Goal: Transaction & Acquisition: Obtain resource

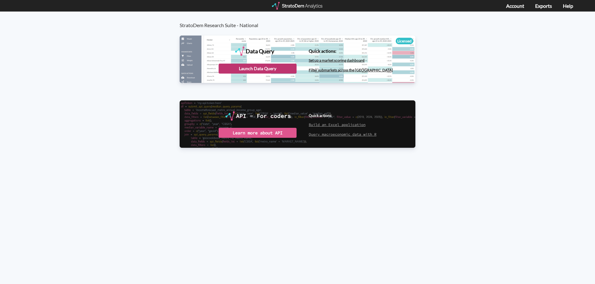
click at [258, 68] on div "Launch Data Query" at bounding box center [258, 69] width 78 height 10
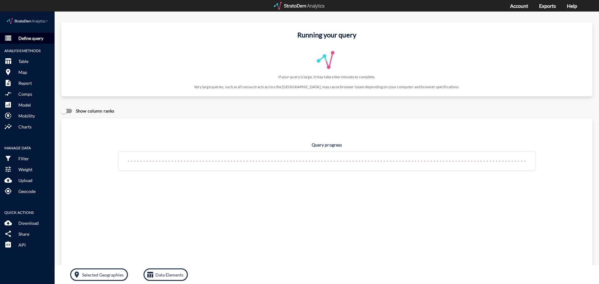
click p "Define query"
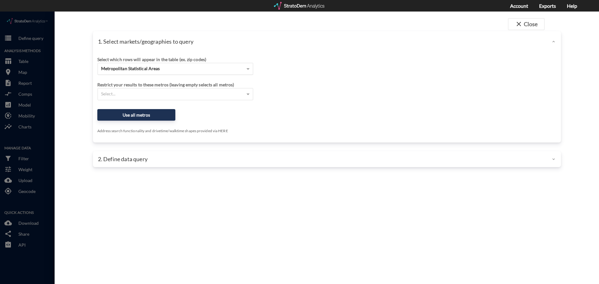
click div "Metropolitan Statistical Areas"
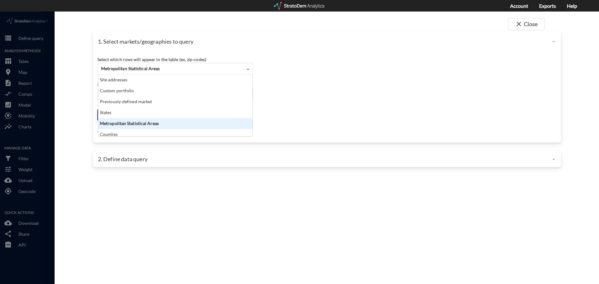
scroll to position [57, 150]
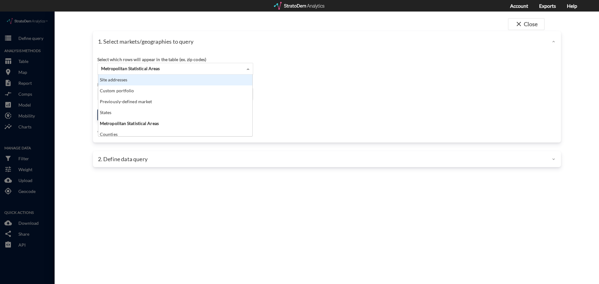
click div "Site addresses"
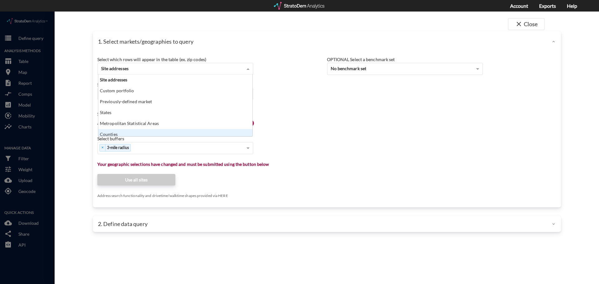
scroll to position [3, 0]
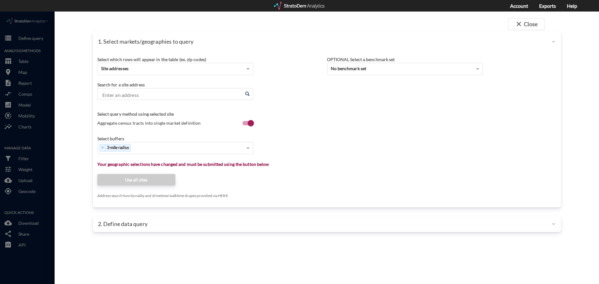
click div "Select which rows will appear in the table (ex. zip codes) Site addresses Selec…"
click input "Enter an address"
paste input "2670 Meadow Creek Rd, Kissimmee, FL 34741"
click li "2670 Meadow Creek Rd, Kissimmee, Florida"
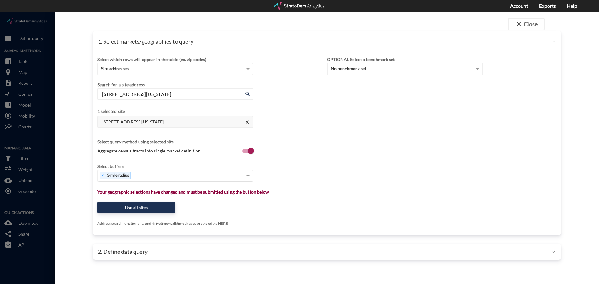
type input "2670 Meadow Creek Rd, Kissimmee, Florida"
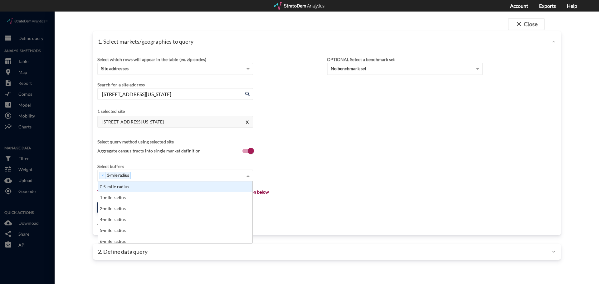
click div "× 3-mile radius"
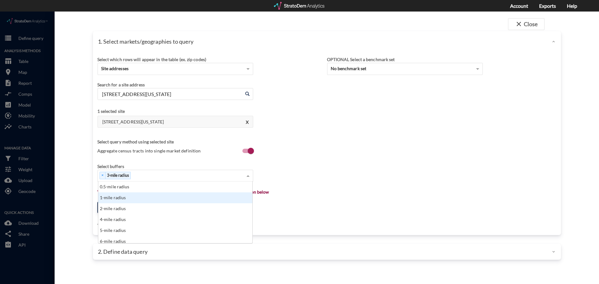
click div "1-mile radius"
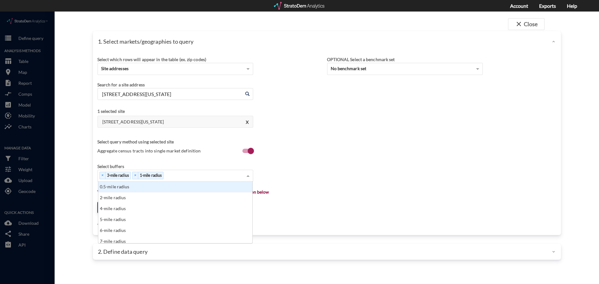
click div "× 3-mile radius × 1-mile radius"
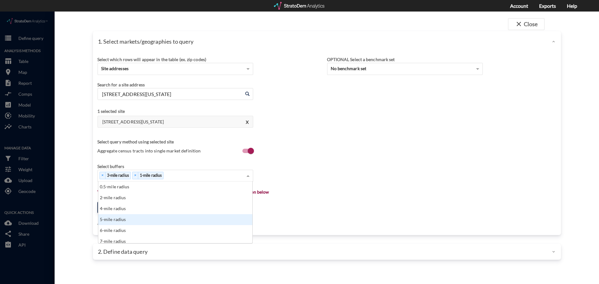
click div "5-mile radius"
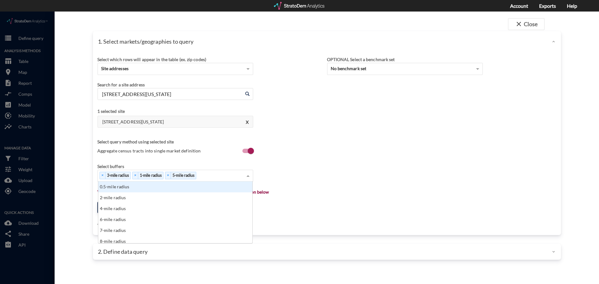
click div "× 3-mile radius × 1-mile radius × 5-mile radius"
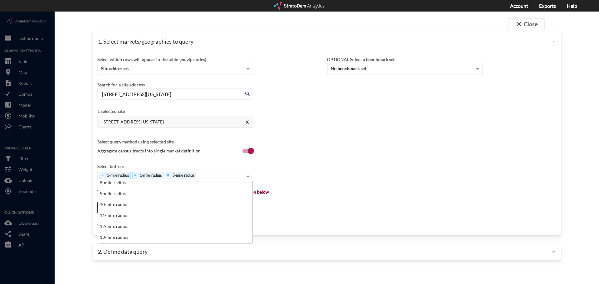
scroll to position [62, 0]
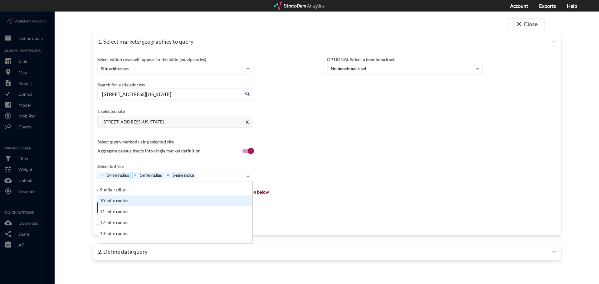
click div "10-mile radius"
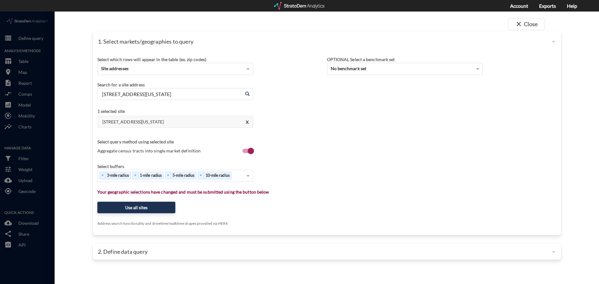
click div "Select which rows will appear in the table (ex. zip codes) Site addresses Selec…"
click button "Use all sites"
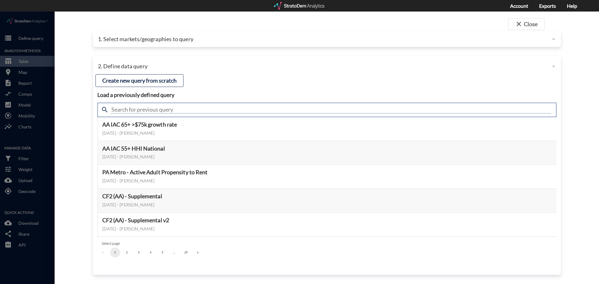
click input "text"
type input "housing demand"
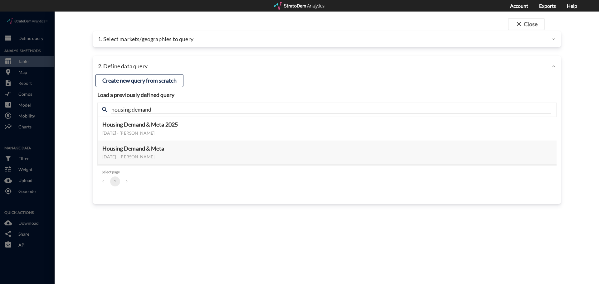
click ul "1"
click div "March 18, 2024 - Lucas Wratschko"
click button "Select this query"
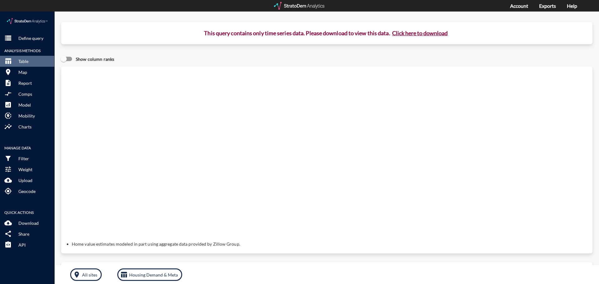
scroll to position [0, 0]
click button "Click here to download"
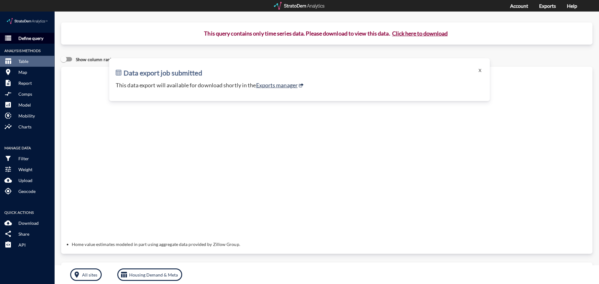
click button "storage Define query"
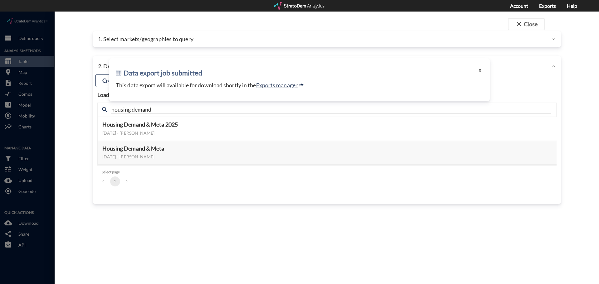
click button "X"
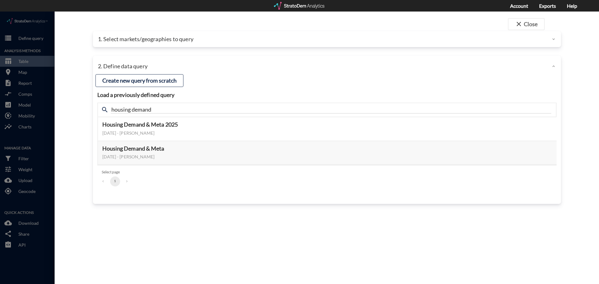
click p "1. Select markets/geographies to query"
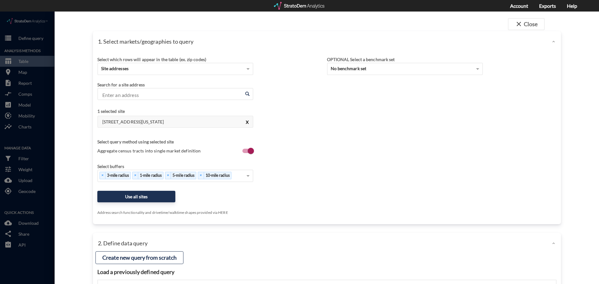
click button "X"
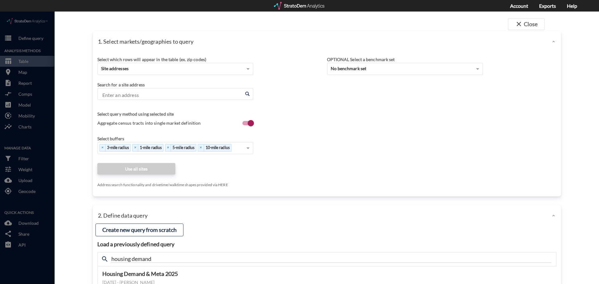
click input "Enter an address"
paste input "1375 Oak Hvn Dr, Kissimmee, FL 34741"
click li "1375 Oak Haven Dr, Kissimmee, Florida"
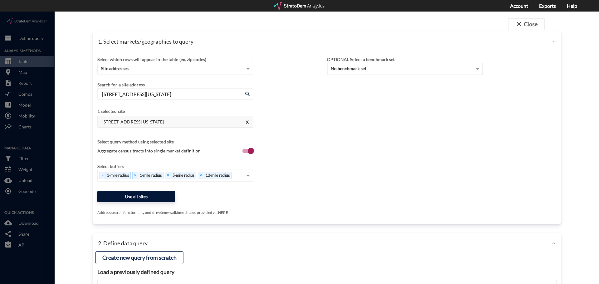
type input "1375 Oak Haven Dr, Kissimmee, Florida"
click button "Use all sites"
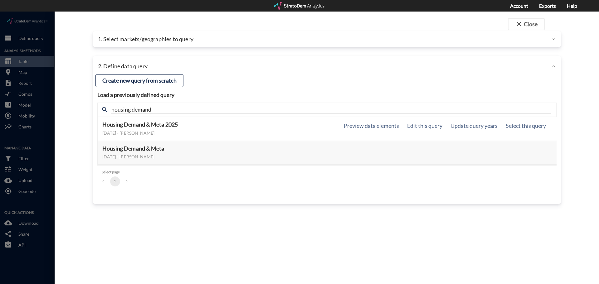
click div "January 07, 2025 - Lucas Wratschko"
click button "Select this query"
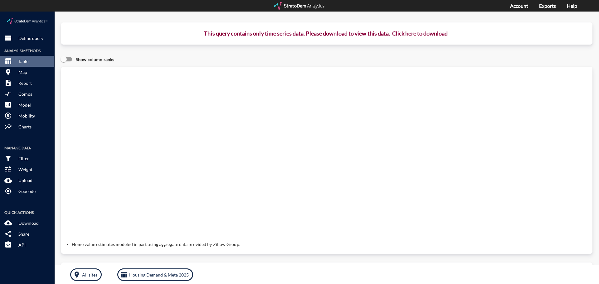
click button "Click here to download"
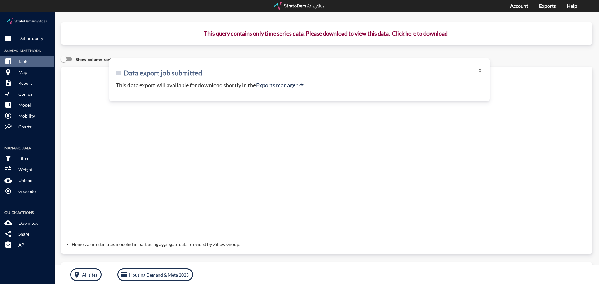
click button "Click here to download"
click link "Exports manager"
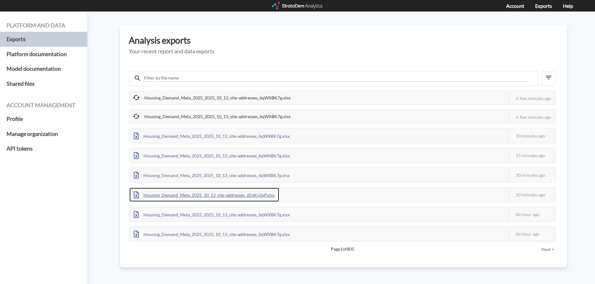
click at [268, 194] on div "Housing_Demand_Meta_2025_10_13_site-addresses_zDzKy2qP.xlsx" at bounding box center [204, 195] width 150 height 14
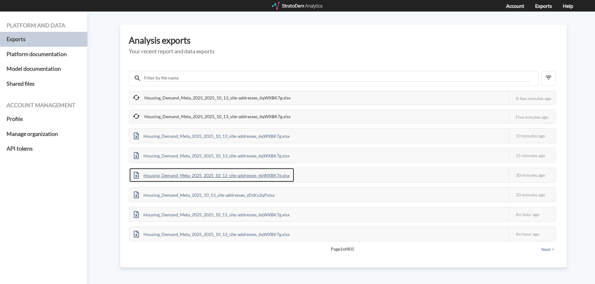
click at [238, 173] on div "Housing_Demand_Meta_2025_2025_10_13_site-addresses_6qWXBK7g.xlsx" at bounding box center [211, 175] width 165 height 14
